Goal: Task Accomplishment & Management: Manage account settings

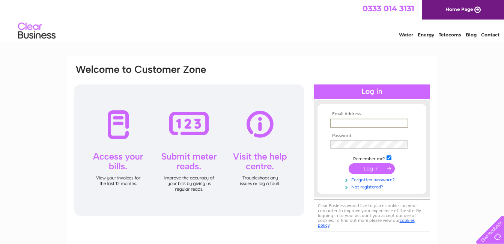
click at [348, 124] on input "text" at bounding box center [369, 123] width 78 height 9
type input "[EMAIL_ADDRESS][DOMAIN_NAME]"
click at [368, 169] on input "submit" at bounding box center [372, 168] width 46 height 11
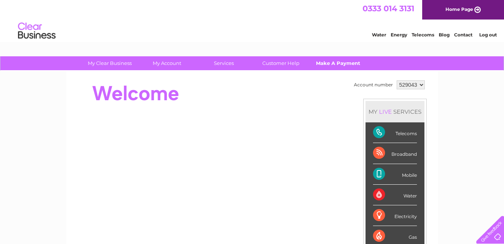
click at [339, 61] on link "Make A Payment" at bounding box center [338, 63] width 62 height 14
click at [327, 62] on link "Make A Payment" at bounding box center [338, 63] width 62 height 14
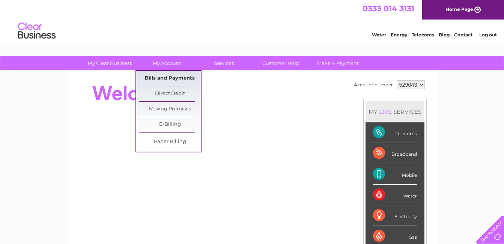
click at [171, 79] on link "Bills and Payments" at bounding box center [170, 78] width 62 height 15
click at [154, 78] on link "Bills and Payments" at bounding box center [170, 78] width 62 height 15
click at [160, 92] on link "Direct Debit" at bounding box center [170, 93] width 62 height 15
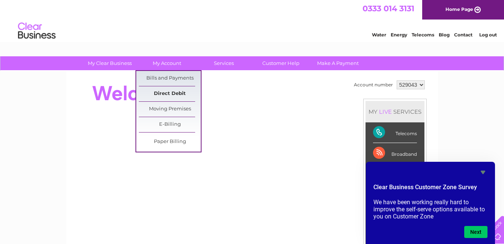
click at [166, 92] on link "Direct Debit" at bounding box center [170, 93] width 62 height 15
click at [163, 79] on link "Bills and Payments" at bounding box center [170, 78] width 62 height 15
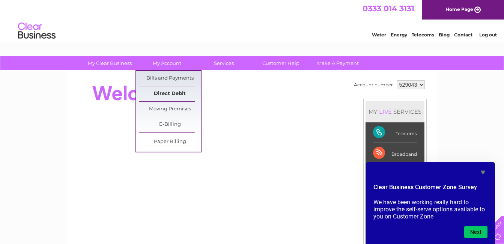
click at [164, 93] on link "Direct Debit" at bounding box center [170, 93] width 62 height 15
